Goal: Transaction & Acquisition: Purchase product/service

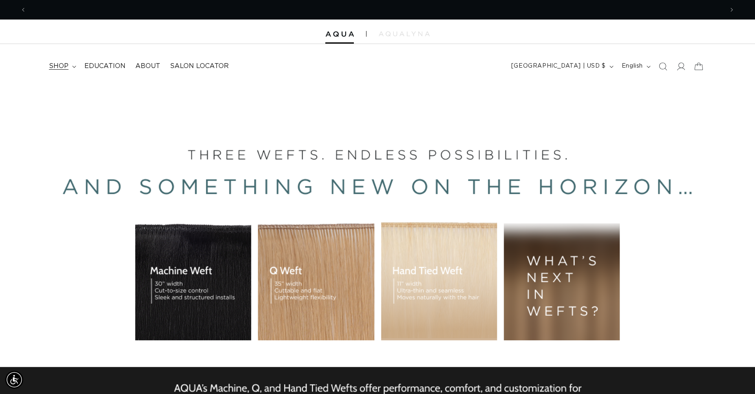
scroll to position [0, 697]
click at [70, 65] on summary "shop" at bounding box center [61, 66] width 35 height 18
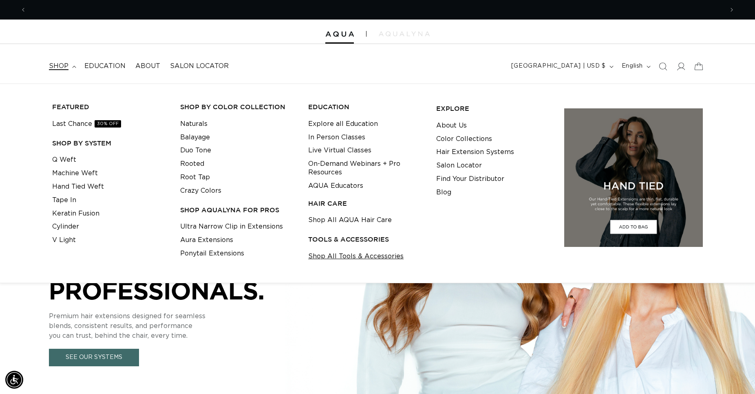
scroll to position [0, 1394]
click at [354, 257] on link "Shop All Tools & Accessories" at bounding box center [355, 256] width 95 height 13
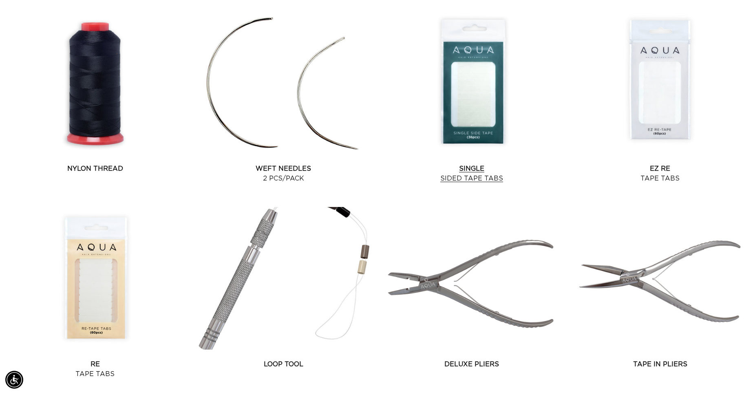
scroll to position [0, 697]
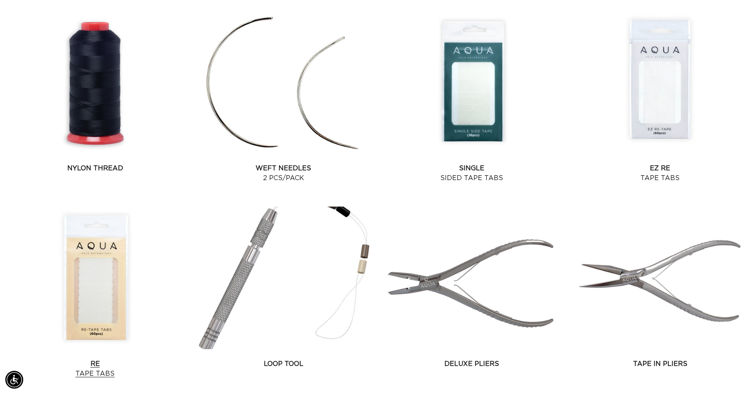
click at [110, 359] on link "Re Tape Tabs" at bounding box center [95, 369] width 182 height 20
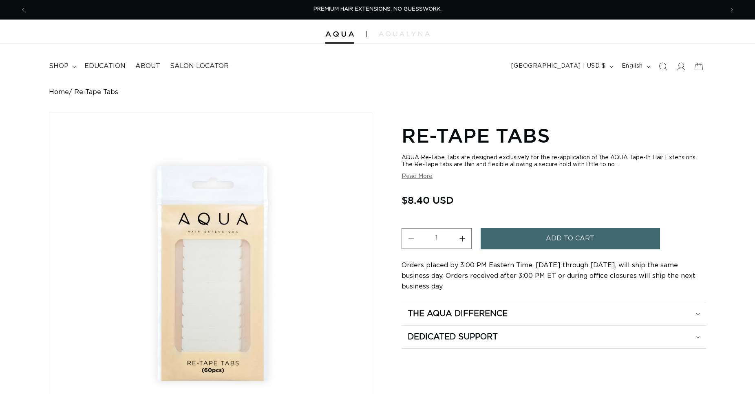
click at [461, 240] on button "Increase quantity for Re-Tape Tabs" at bounding box center [462, 238] width 18 height 21
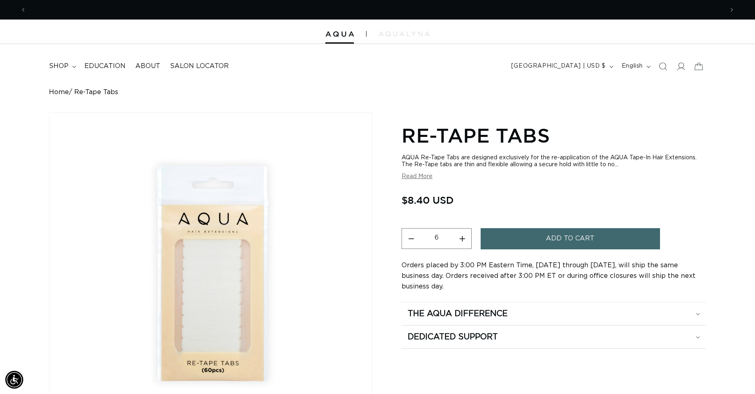
scroll to position [0, 697]
click at [461, 240] on button "Increase quantity for Re-Tape Tabs" at bounding box center [462, 238] width 18 height 21
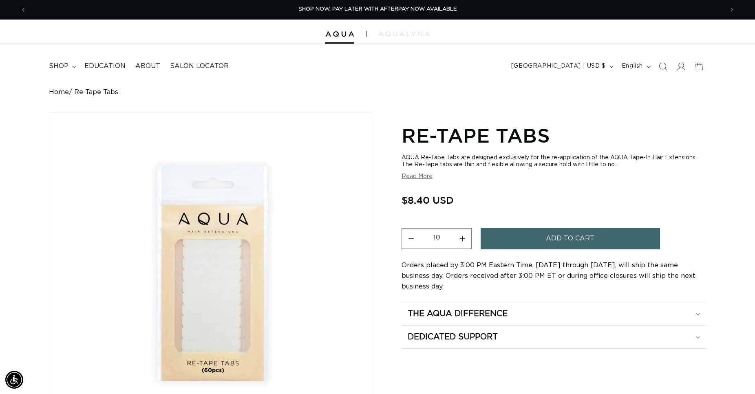
click at [461, 240] on button "Increase quantity for Re-Tape Tabs" at bounding box center [462, 238] width 18 height 21
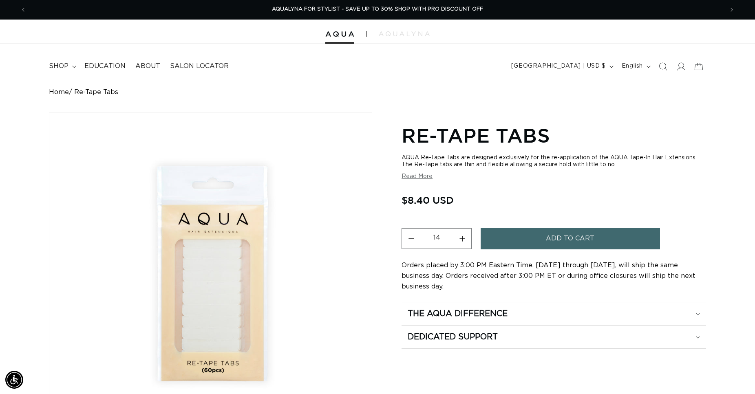
click at [461, 240] on button "Increase quantity for Re-Tape Tabs" at bounding box center [462, 238] width 18 height 21
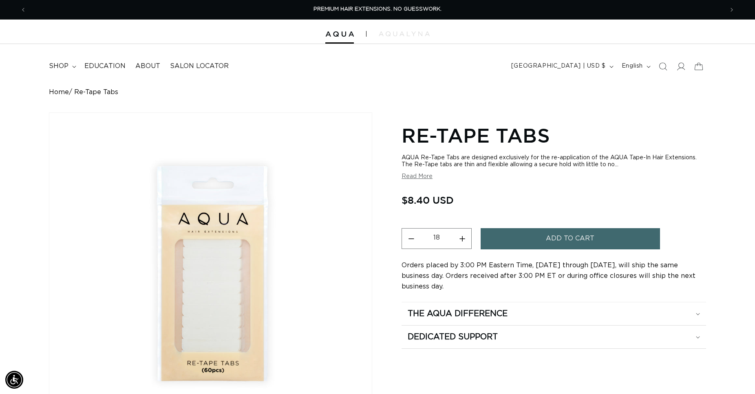
click at [461, 240] on button "Increase quantity for Re-Tape Tabs" at bounding box center [462, 238] width 18 height 21
type input "20"
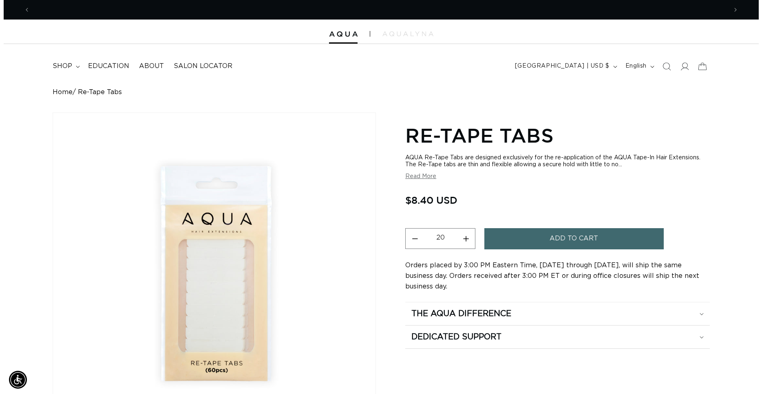
scroll to position [0, 1394]
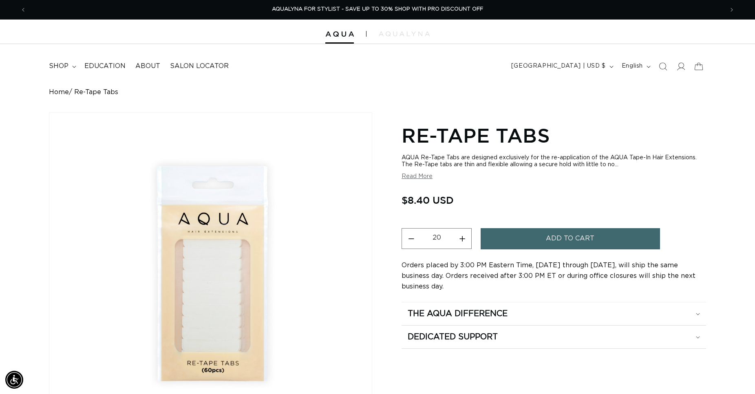
click at [562, 239] on span "Add to cart" at bounding box center [570, 238] width 49 height 21
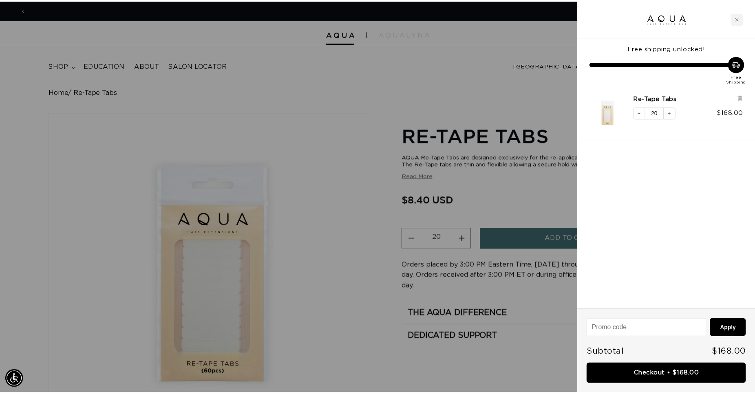
scroll to position [0, 0]
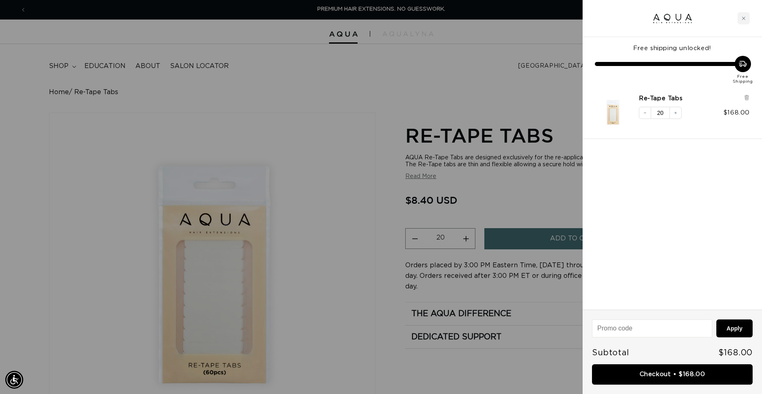
click at [158, 35] on div at bounding box center [381, 197] width 762 height 394
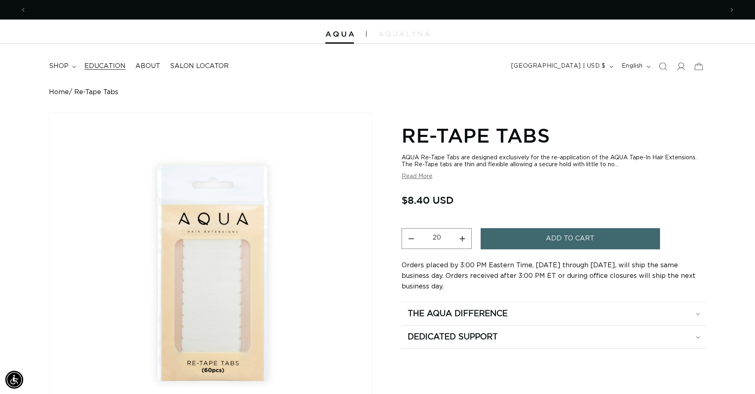
scroll to position [0, 697]
click at [386, 53] on header "FEATURED Last Chance SHOP BY SYSTEM Q Weft Hand Tied Weft Machine Weft Tape In …" at bounding box center [377, 64] width 755 height 40
click at [325, 36] on img at bounding box center [339, 34] width 29 height 6
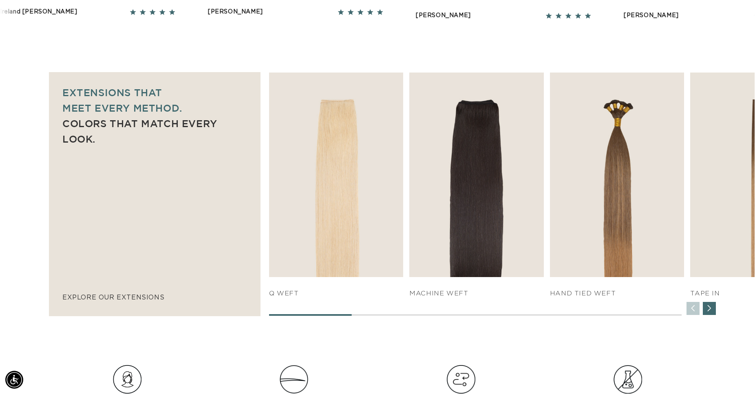
scroll to position [540, 0]
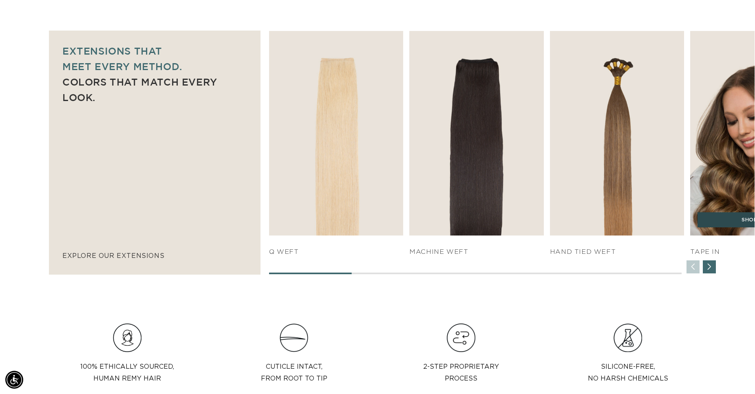
click at [728, 222] on link "SHOP NOW" at bounding box center [757, 219] width 120 height 15
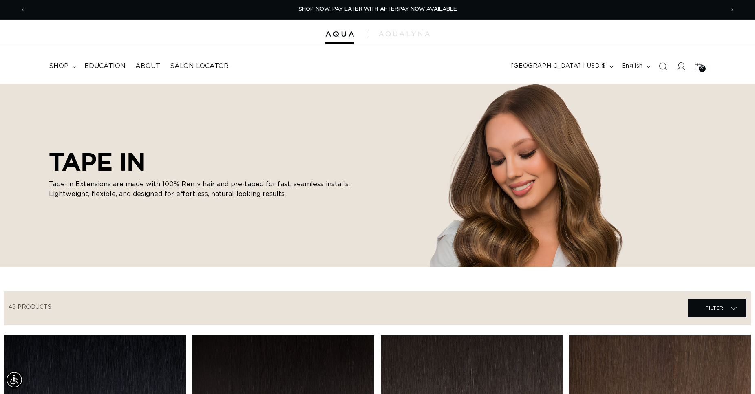
click at [681, 66] on icon at bounding box center [680, 66] width 9 height 9
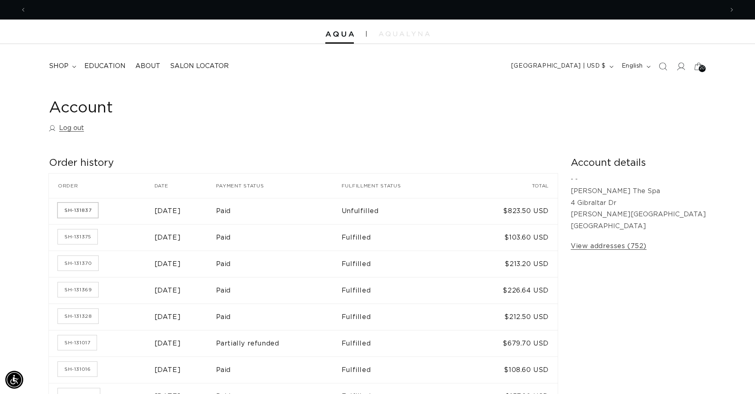
scroll to position [0, 1394]
click at [86, 210] on link "SH-131837" at bounding box center [78, 210] width 40 height 15
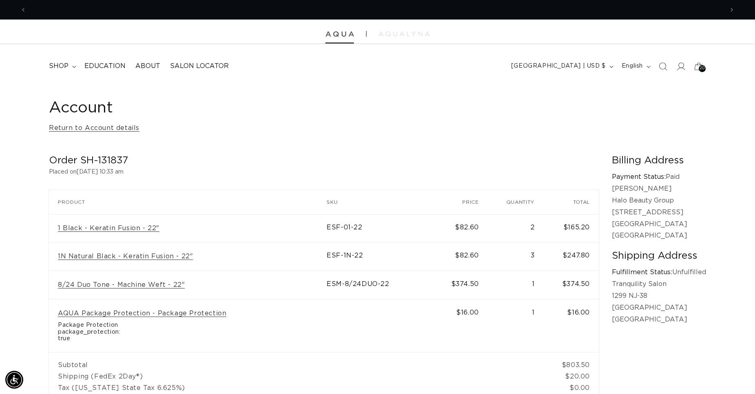
click at [348, 34] on img at bounding box center [339, 34] width 29 height 6
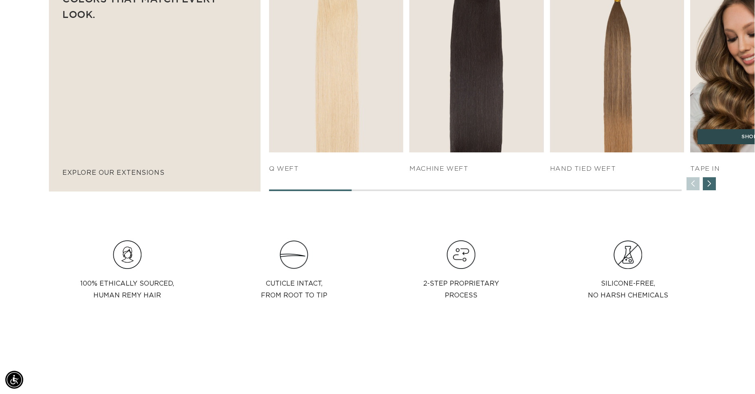
scroll to position [0, 1394]
click at [730, 137] on link "SHOP NOW" at bounding box center [757, 136] width 120 height 15
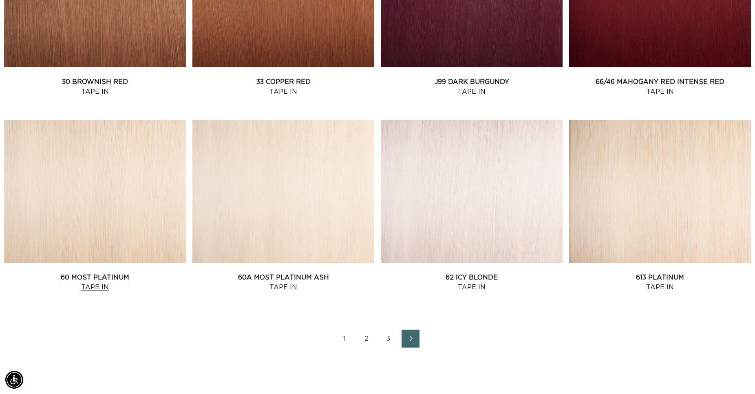
click at [134, 273] on link "60 Most Platinum Tape In" at bounding box center [95, 283] width 182 height 20
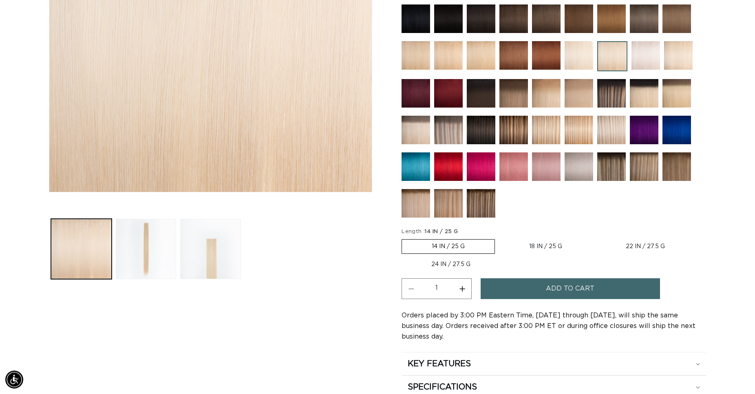
scroll to position [249, 0]
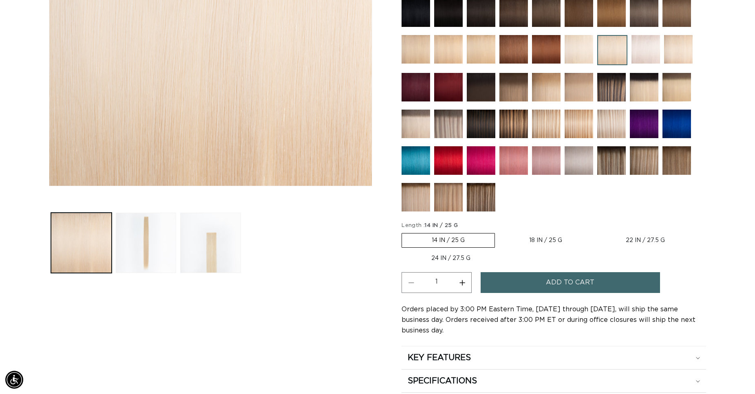
click at [540, 235] on label "18 IN / 25 G Variant sold out or unavailable" at bounding box center [545, 241] width 93 height 14
click at [499, 232] on input "18 IN / 25 G Variant sold out or unavailable" at bounding box center [499, 232] width 0 height 0
radio input "true"
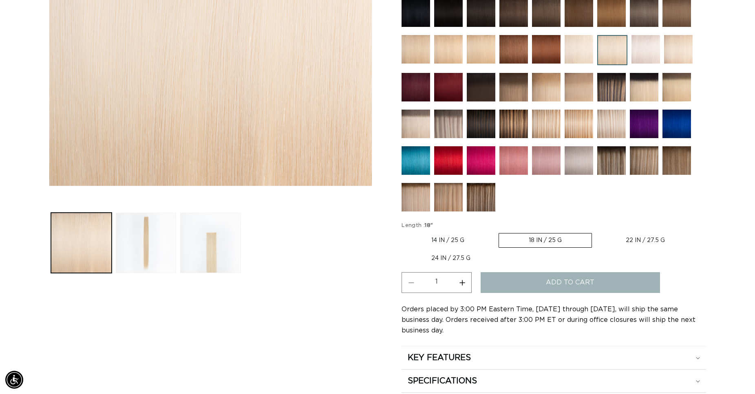
scroll to position [0, 697]
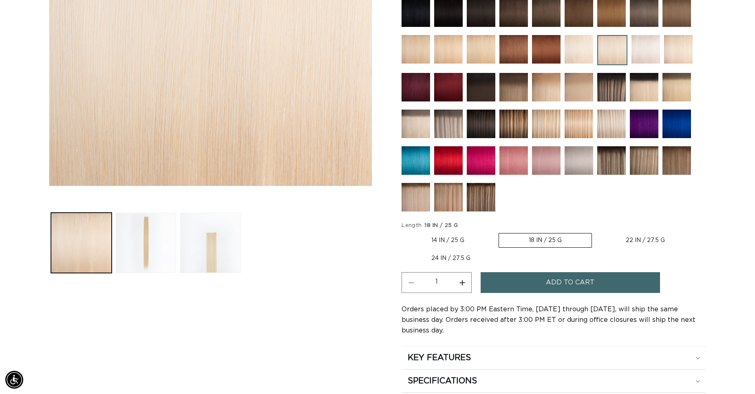
click at [462, 279] on button "Increase quantity for 60 Most Platinum - Tape In" at bounding box center [462, 282] width 18 height 21
type input "2"
click at [541, 279] on button "Add to cart" at bounding box center [570, 282] width 179 height 21
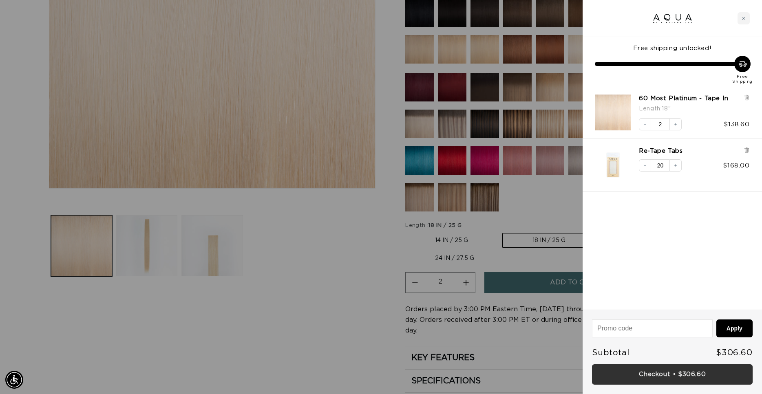
scroll to position [0, 1408]
click at [663, 372] on link "Checkout • $306.60" at bounding box center [672, 374] width 161 height 21
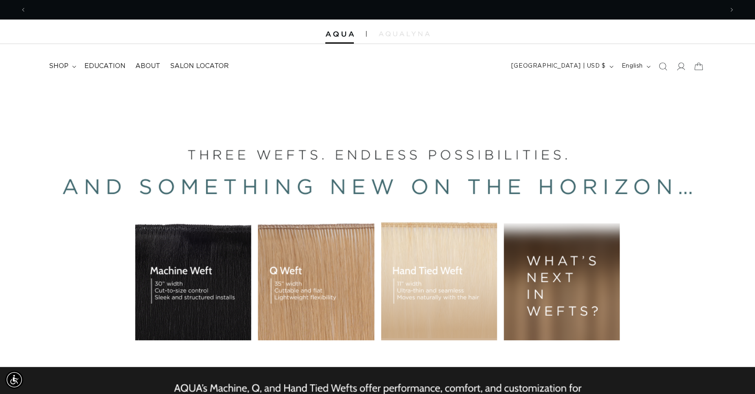
scroll to position [0, 697]
